Goal: Communication & Community: Answer question/provide support

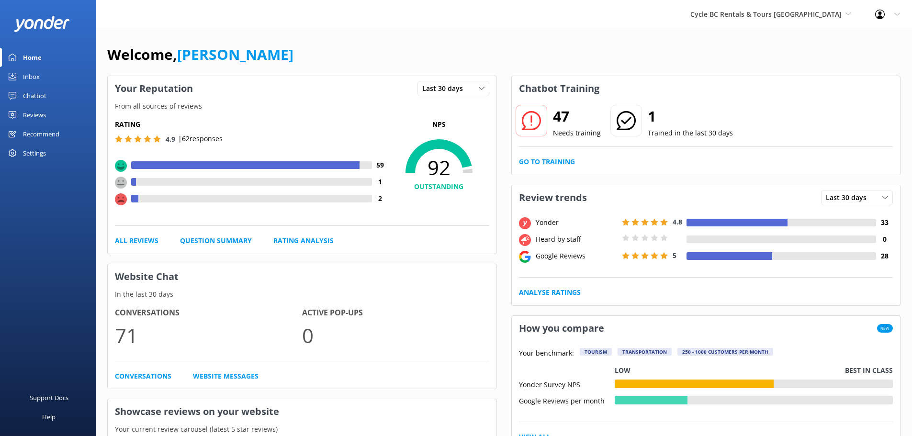
click at [38, 79] on div "Inbox" at bounding box center [31, 76] width 17 height 19
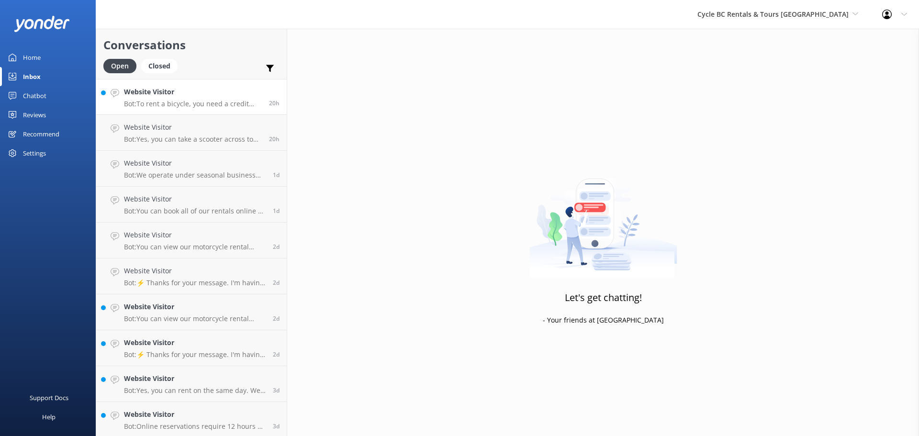
click at [189, 101] on p "Bot: To rent a bicycle, you need a credit card and a piece of government-issued…" at bounding box center [193, 104] width 138 height 9
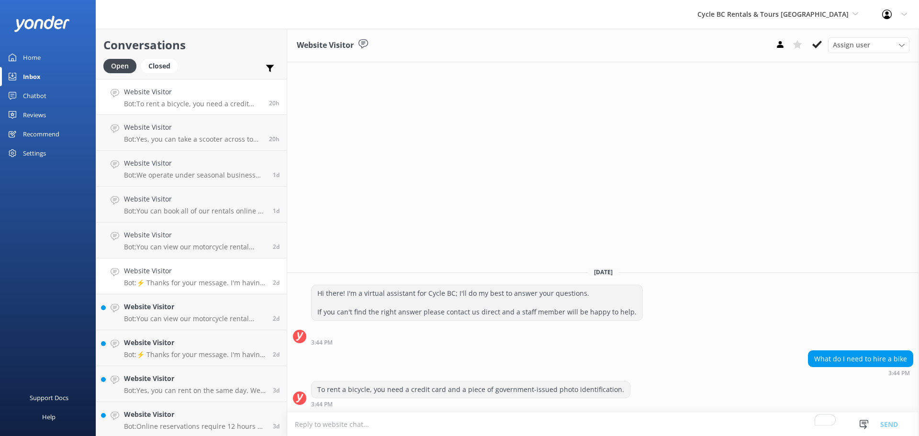
scroll to position [38, 0]
click at [212, 264] on h4 "Website Visitor" at bounding box center [195, 269] width 142 height 11
click at [227, 311] on div "Website Visitor Bot: ⚡ Thanks for your message. I'm having a difficult time fin…" at bounding box center [195, 310] width 142 height 21
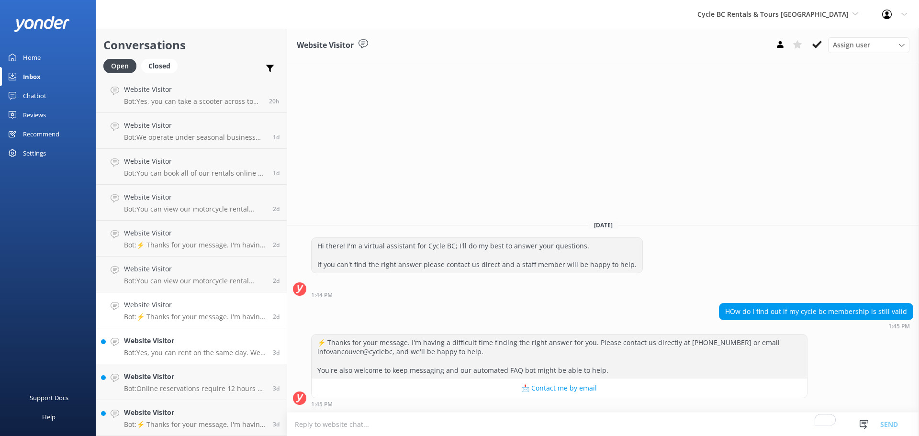
click at [229, 354] on p "Bot: Yes, you can rent on the same day. We always have equipment available, so …" at bounding box center [195, 353] width 142 height 9
